Goal: Task Accomplishment & Management: Manage account settings

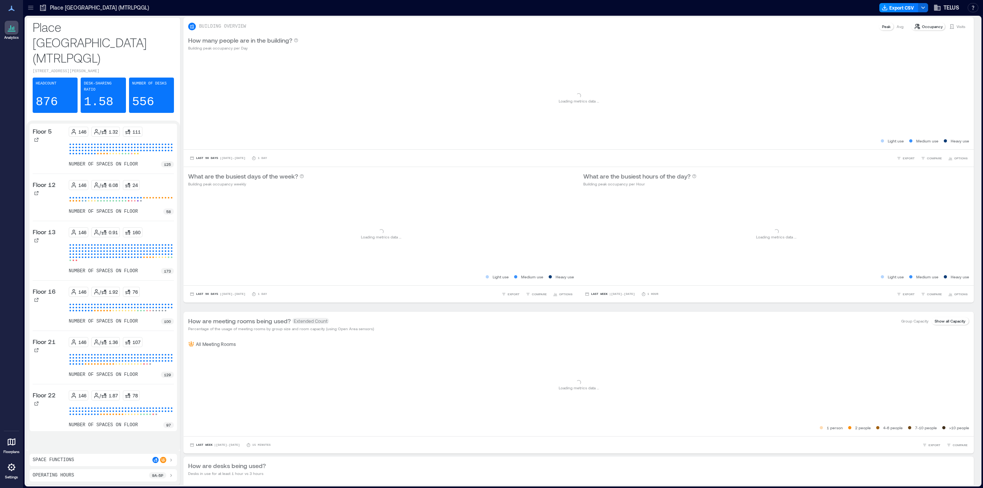
click at [29, 9] on icon at bounding box center [30, 9] width 5 height 1
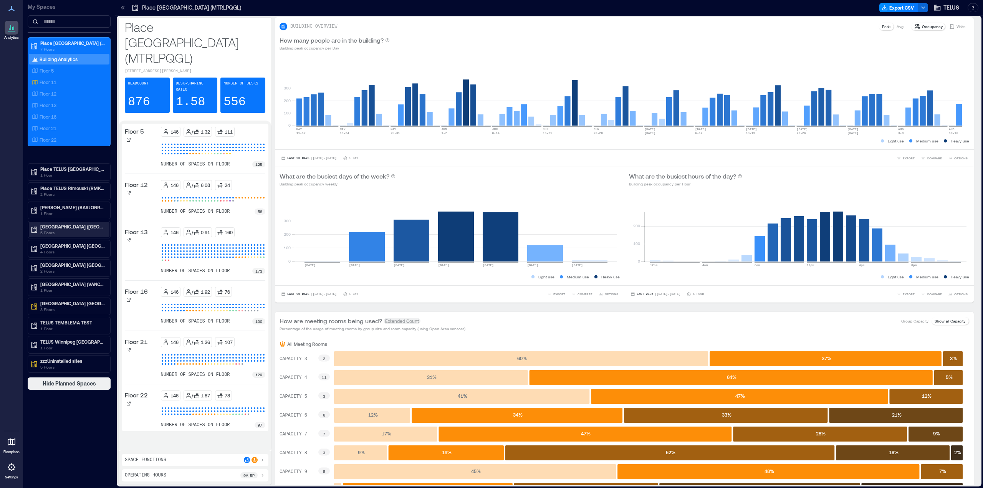
click at [72, 230] on p "5 Floors" at bounding box center [72, 233] width 65 height 6
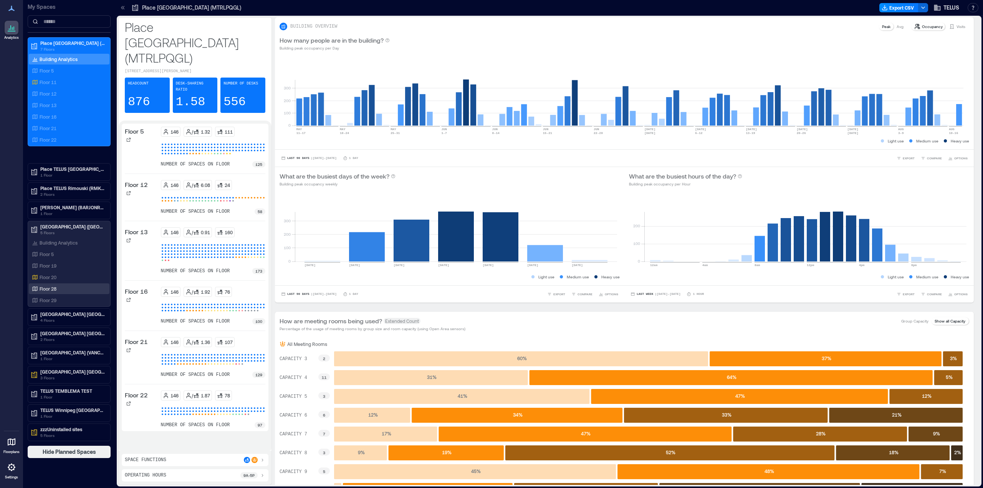
click at [46, 291] on p "Floor 28" at bounding box center [48, 289] width 17 height 6
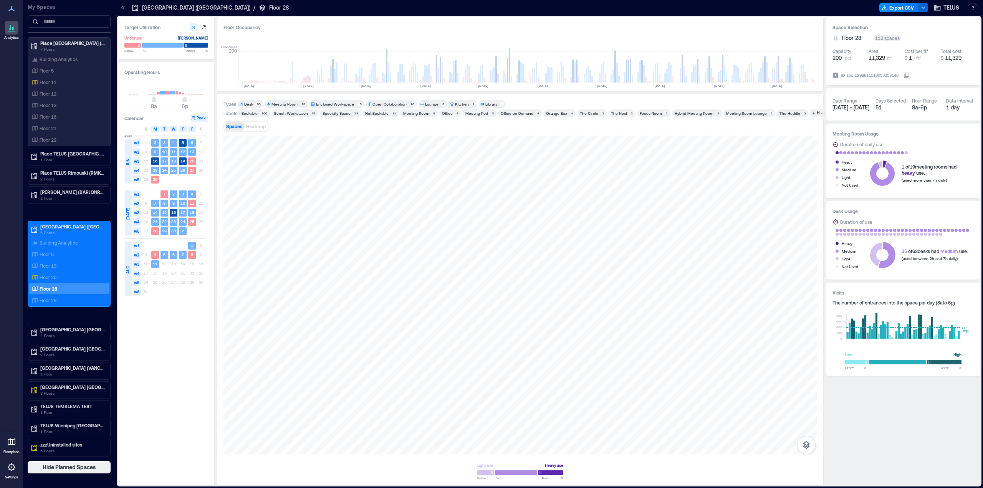
scroll to position [0, 442]
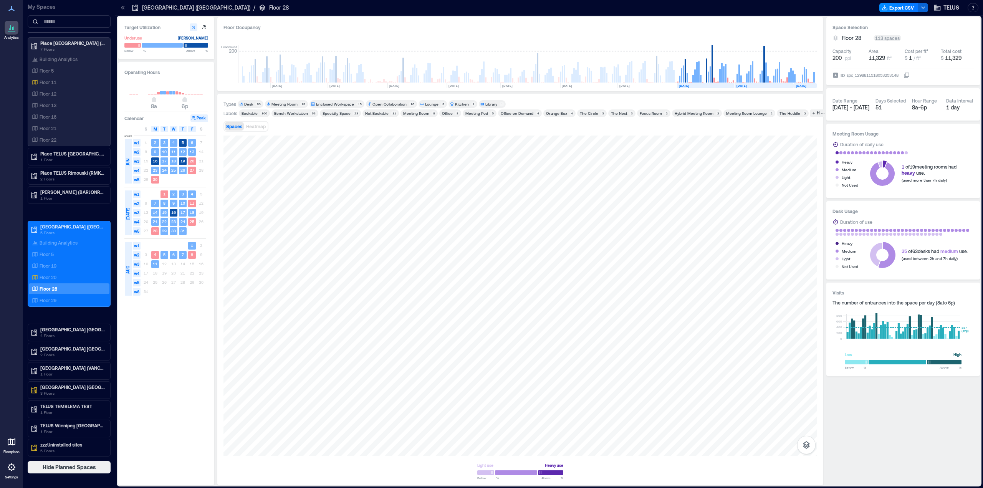
click at [5, 473] on div at bounding box center [12, 468] width 14 height 14
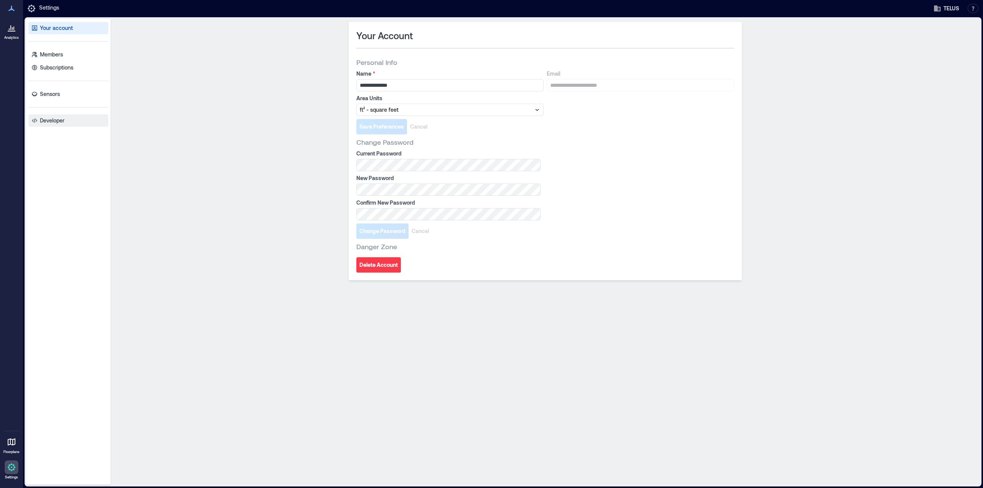
click at [47, 119] on p "Developer" at bounding box center [52, 121] width 25 height 8
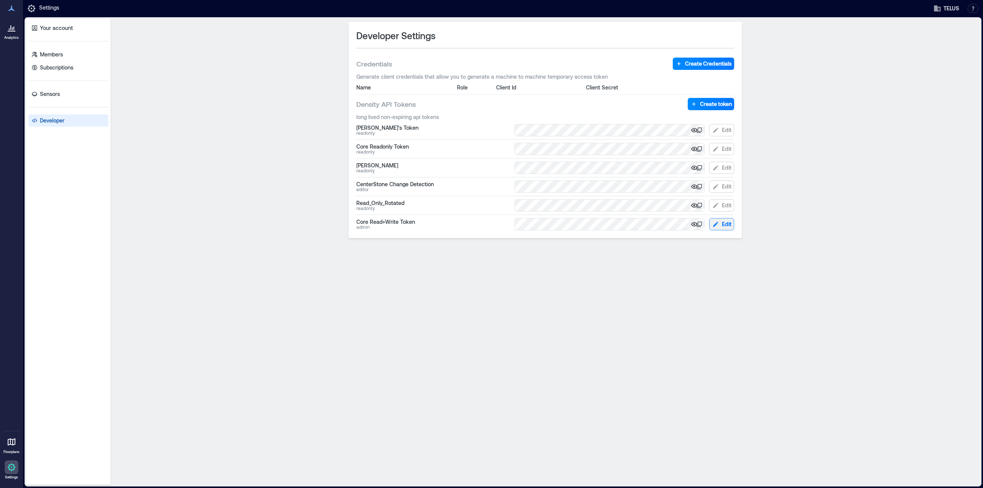
click at [727, 223] on span "Edit" at bounding box center [727, 224] width 10 height 8
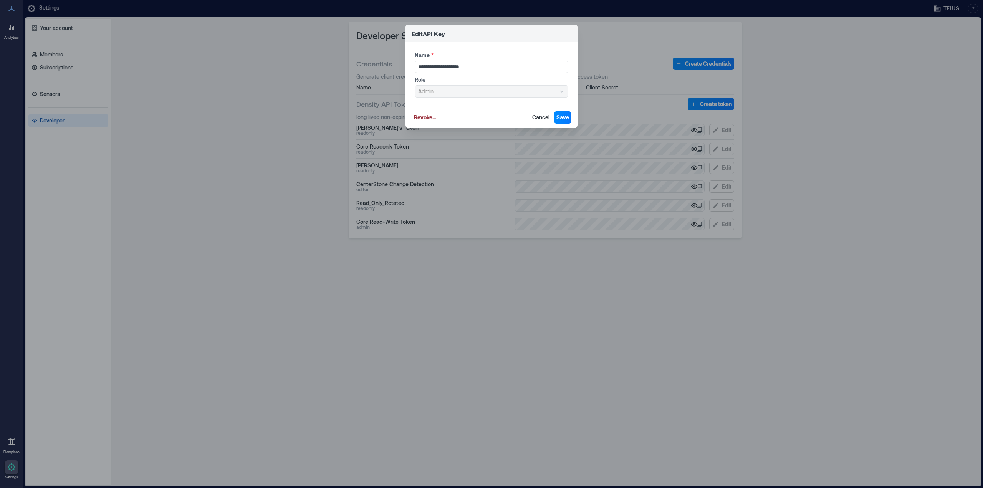
click at [565, 89] on div "Role Admin" at bounding box center [492, 87] width 154 height 22
click at [559, 90] on div "Role Admin" at bounding box center [492, 87] width 154 height 22
click at [536, 120] on span "Cancel" at bounding box center [540, 118] width 17 height 8
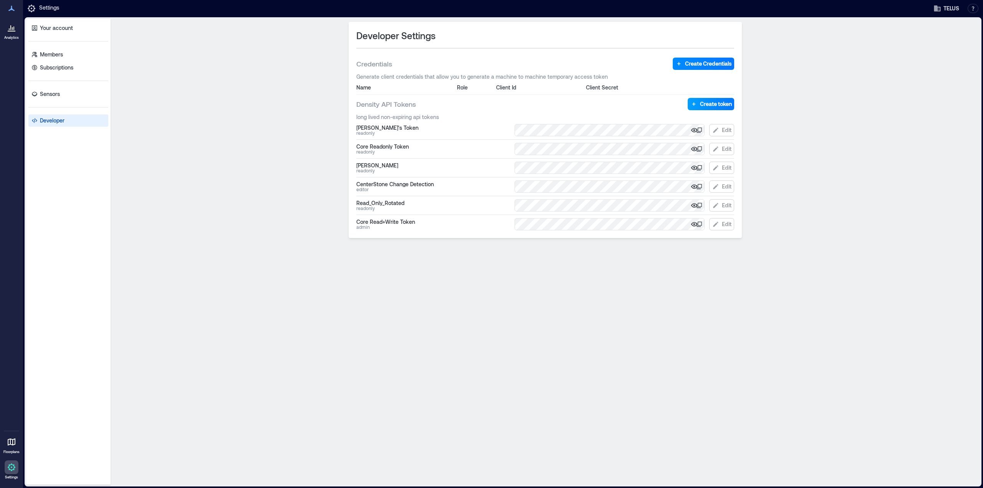
click at [697, 106] on icon "button" at bounding box center [694, 104] width 8 height 8
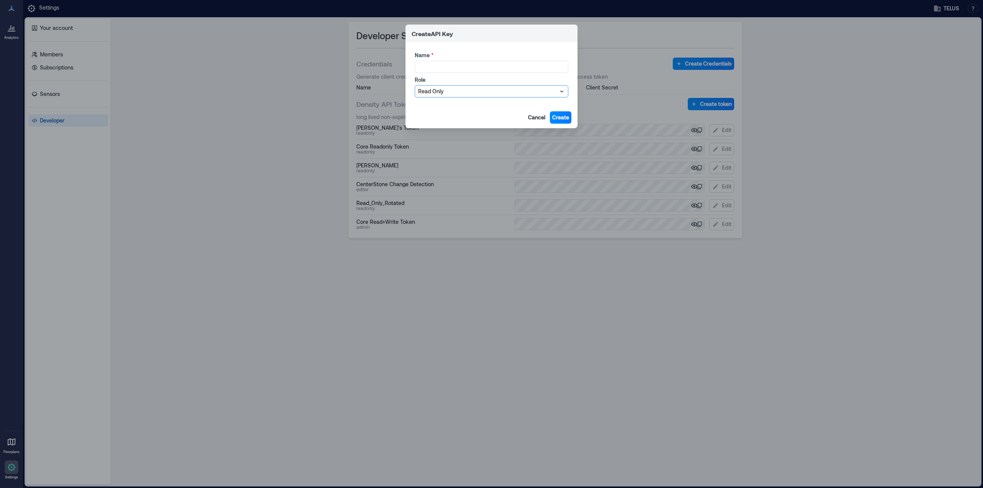
click at [459, 96] on div at bounding box center [487, 91] width 139 height 9
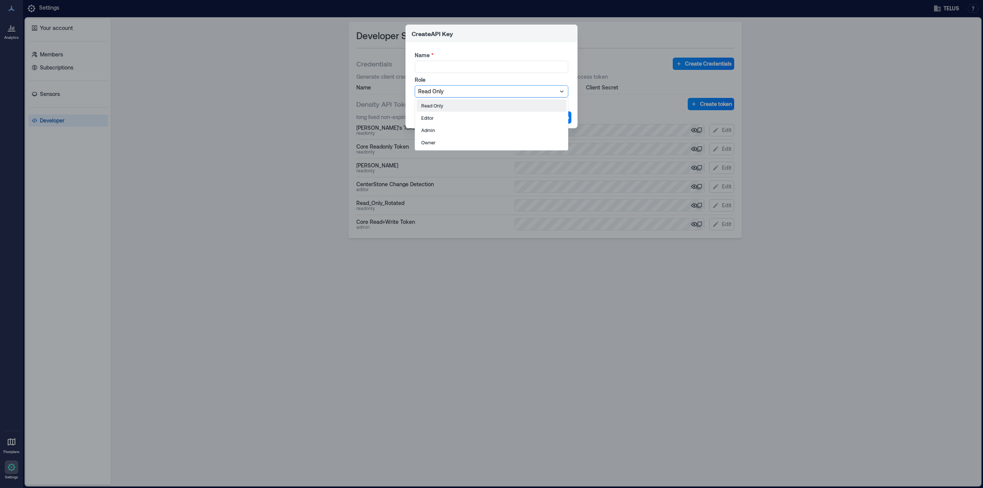
click at [459, 96] on div at bounding box center [487, 91] width 139 height 9
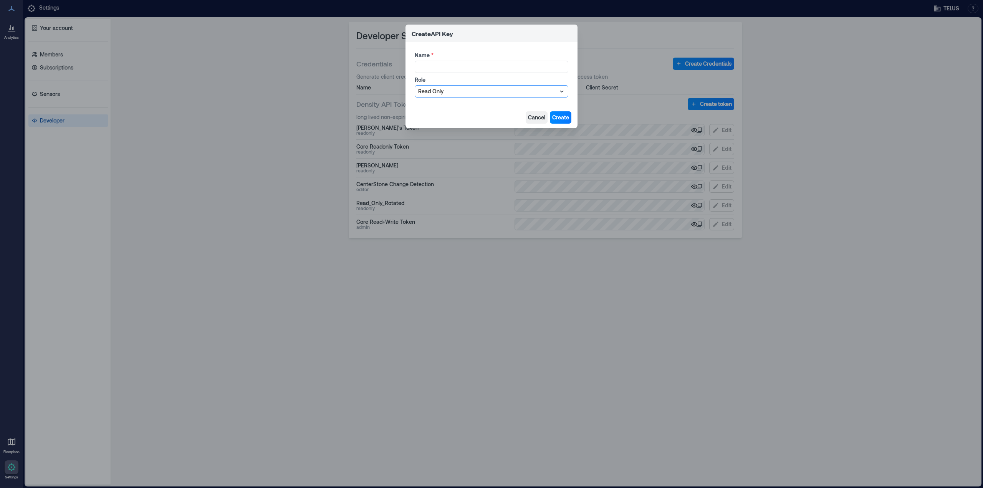
click at [534, 115] on span "Cancel" at bounding box center [536, 118] width 17 height 8
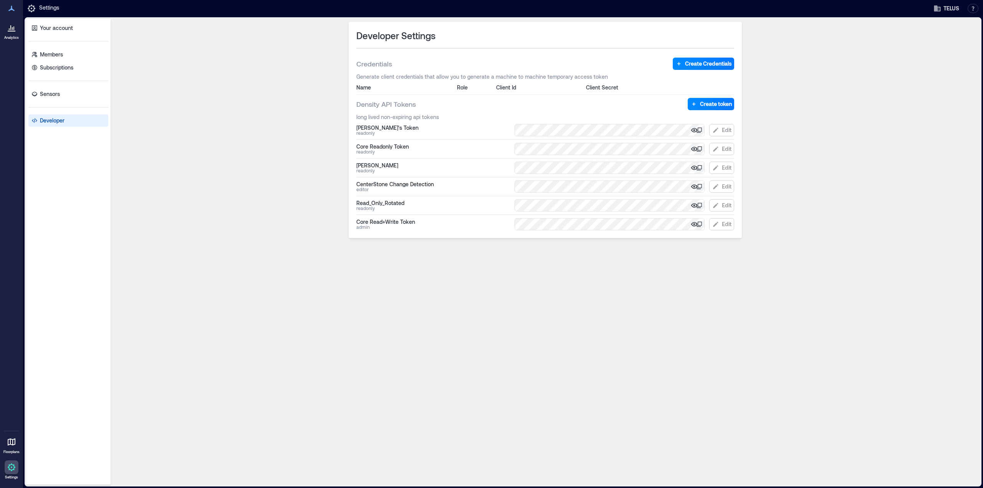
click at [281, 132] on div "Developer Settings Credentials Create Credentials Generate client credentials t…" at bounding box center [545, 252] width 863 height 460
